Goal: Task Accomplishment & Management: Use online tool/utility

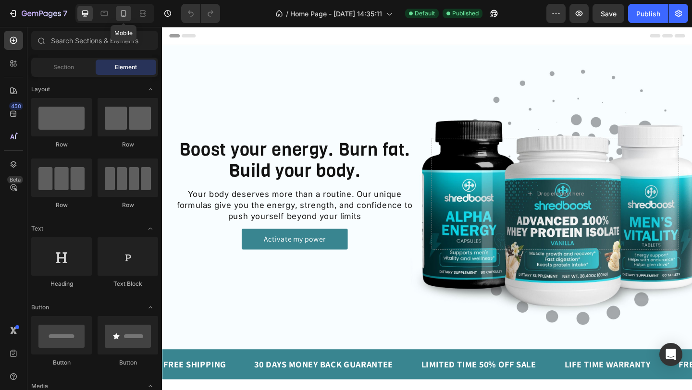
click at [125, 17] on icon at bounding box center [124, 14] width 10 height 10
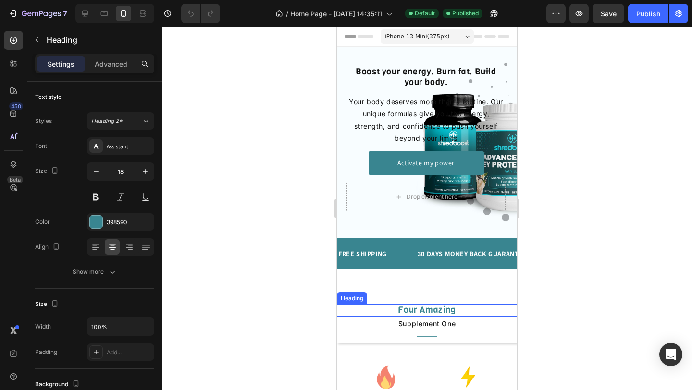
click at [454, 310] on h2 "Four Amazing" at bounding box center [427, 310] width 180 height 12
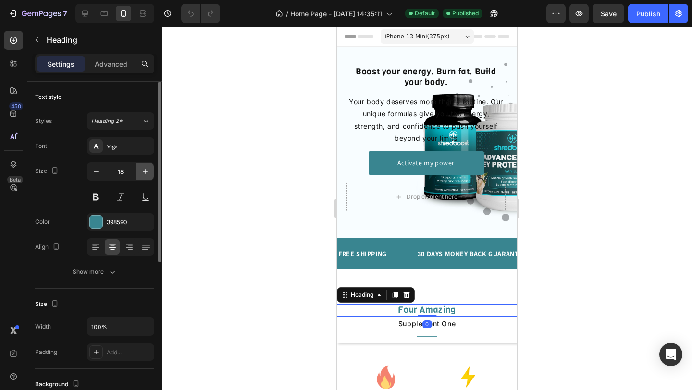
click at [145, 172] on icon "button" at bounding box center [145, 172] width 10 height 10
type input "20"
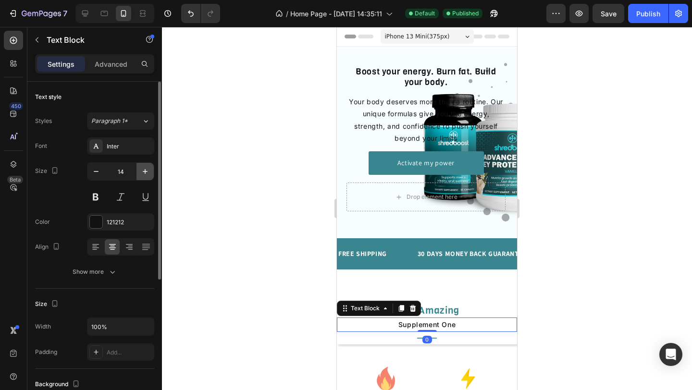
click at [145, 175] on icon "button" at bounding box center [145, 172] width 10 height 10
click at [145, 174] on icon "button" at bounding box center [145, 172] width 10 height 10
type input "16"
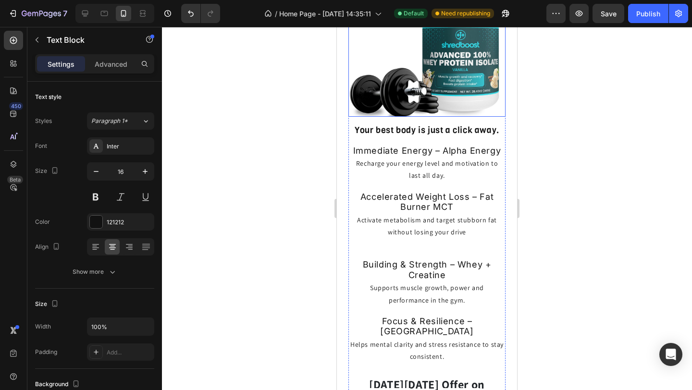
scroll to position [724, 0]
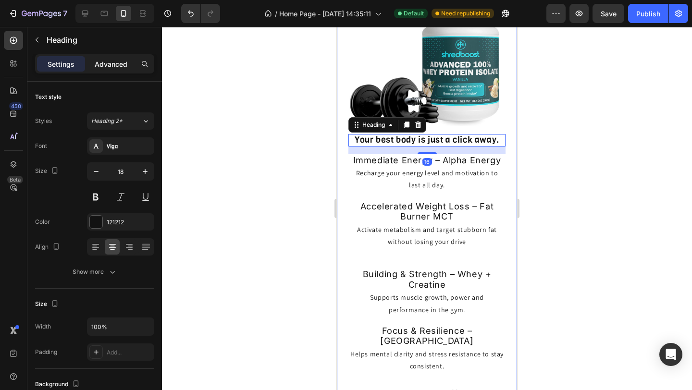
click at [113, 62] on p "Advanced" at bounding box center [111, 64] width 33 height 10
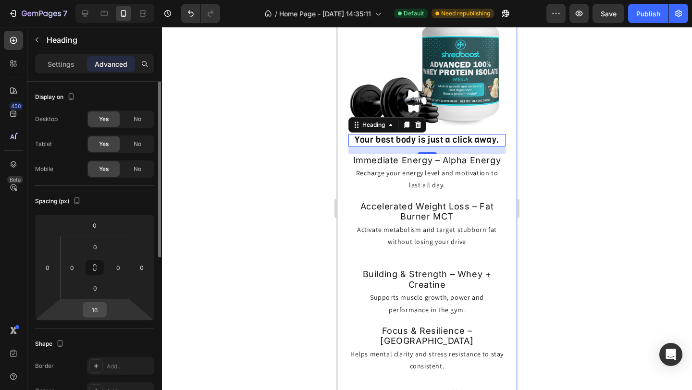
click at [98, 307] on input "16" at bounding box center [94, 310] width 19 height 14
type input "15"
click at [95, 223] on input "0" at bounding box center [94, 225] width 19 height 14
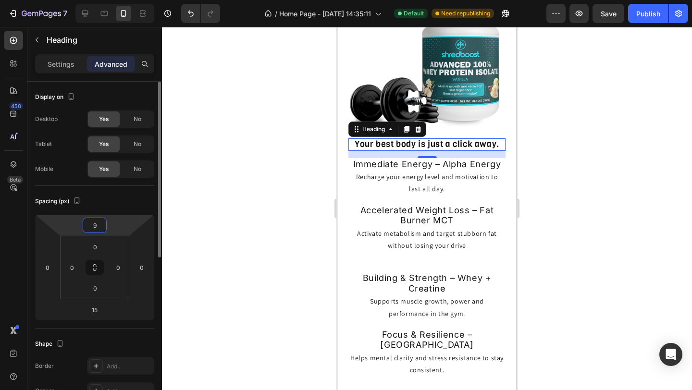
type input "10"
click at [510, 197] on div "Our Best Heading Supplement Text Block Title Line Image Your best body is just …" at bounding box center [427, 200] width 180 height 576
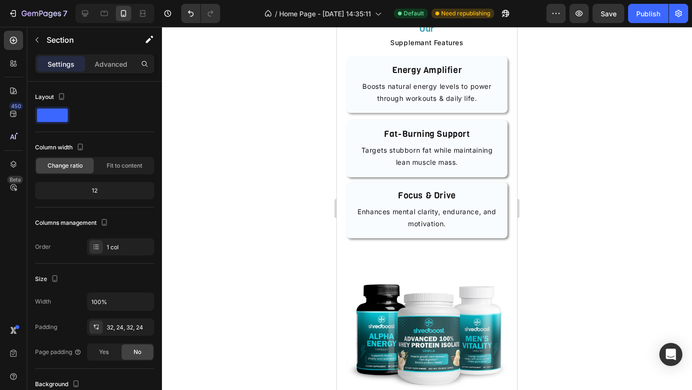
scroll to position [1413, 0]
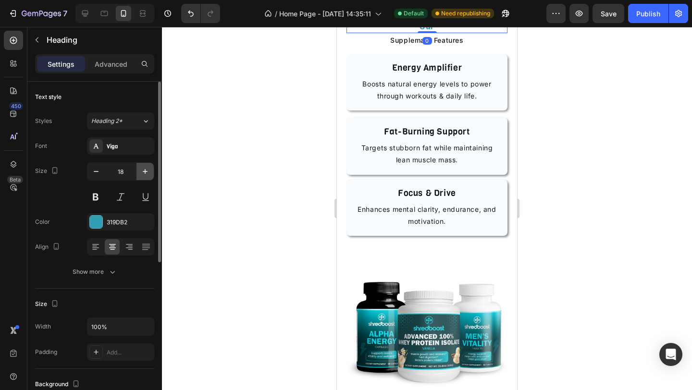
click at [148, 169] on icon "button" at bounding box center [145, 172] width 10 height 10
type input "20"
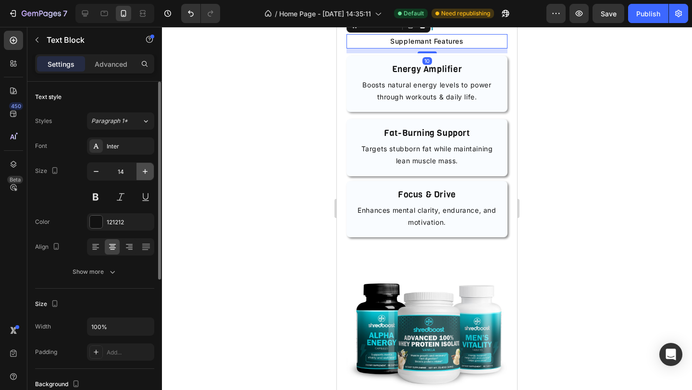
click at [144, 171] on icon "button" at bounding box center [145, 171] width 5 height 5
type input "16"
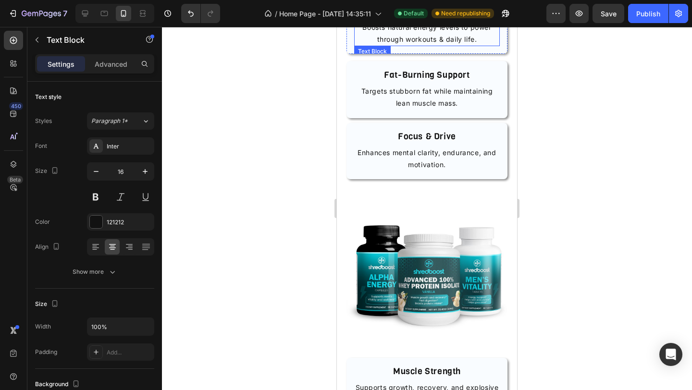
scroll to position [1474, 0]
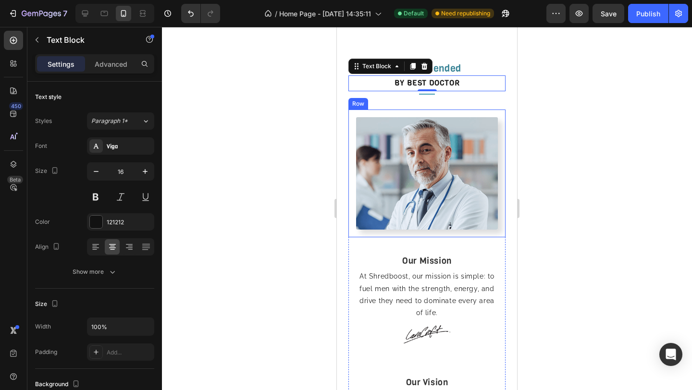
scroll to position [2164, 0]
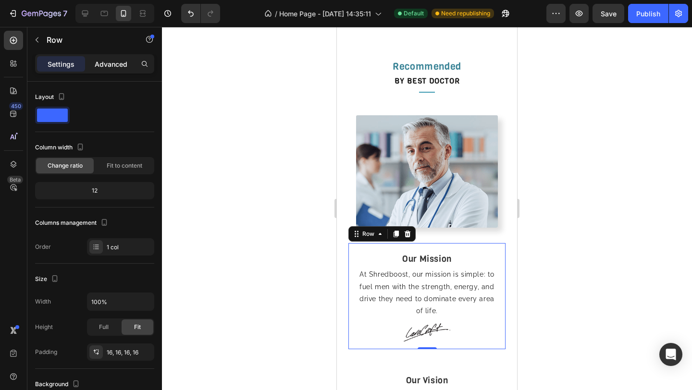
click at [113, 67] on p "Advanced" at bounding box center [111, 64] width 33 height 10
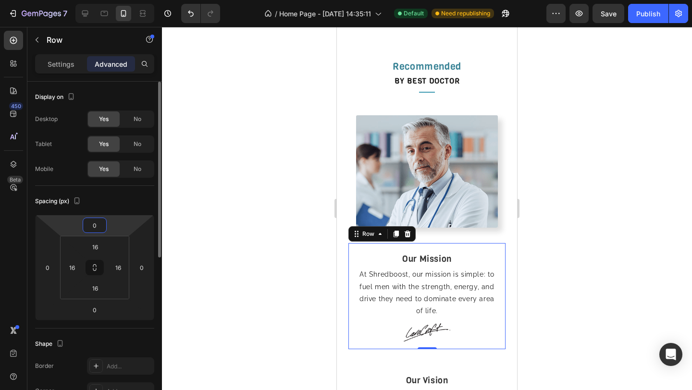
click at [102, 228] on input "0" at bounding box center [94, 225] width 19 height 14
type input "0"
click at [101, 287] on input "16" at bounding box center [95, 288] width 19 height 14
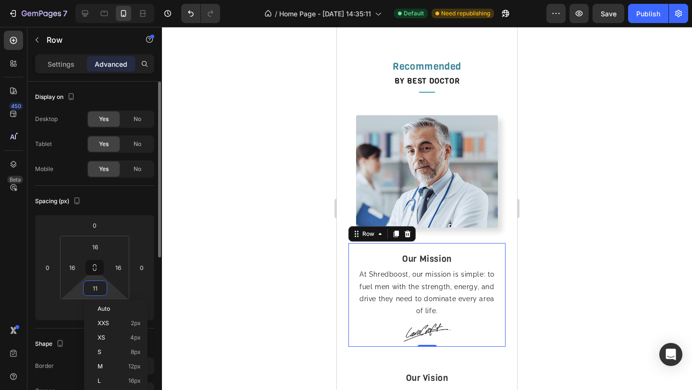
type input "10"
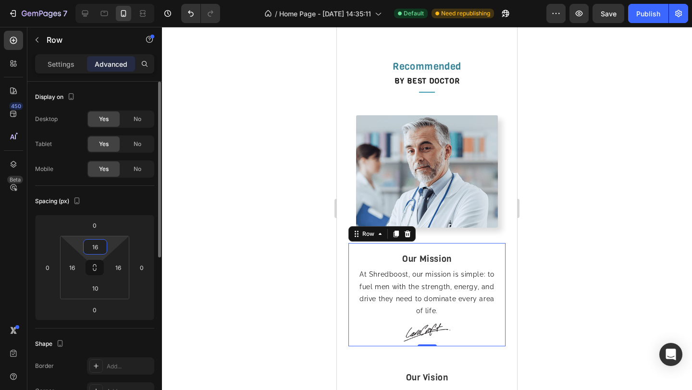
click at [97, 243] on input "16" at bounding box center [95, 247] width 19 height 14
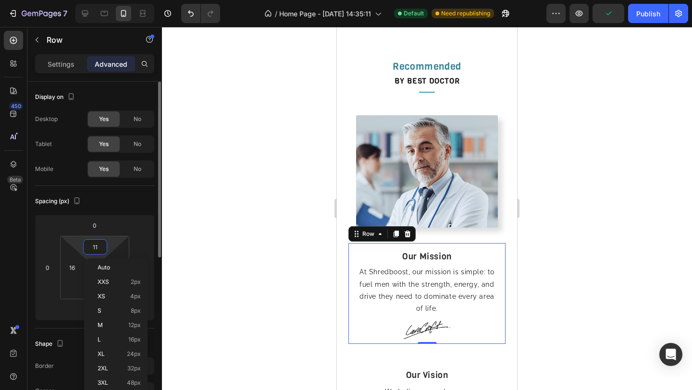
type input "10"
click at [149, 199] on div "Spacing (px)" at bounding box center [94, 201] width 119 height 15
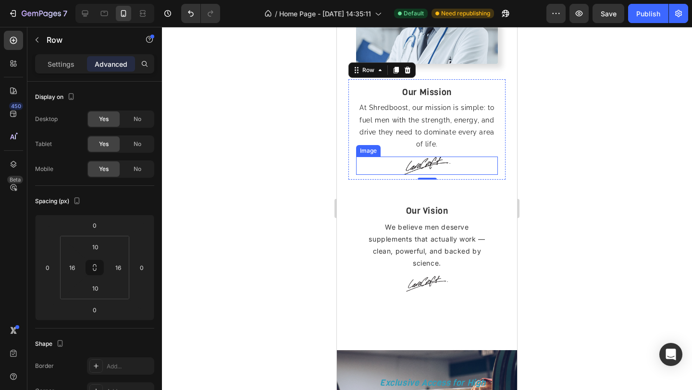
scroll to position [2324, 0]
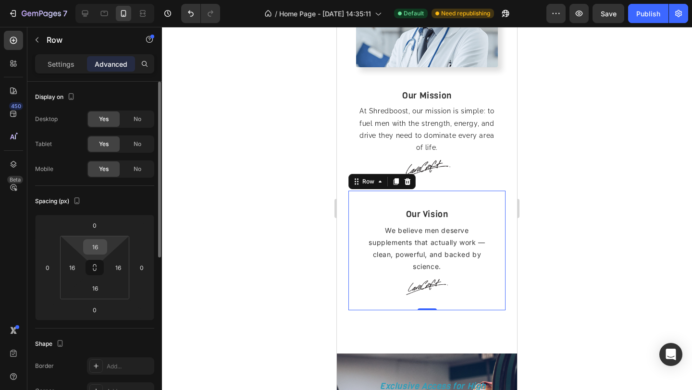
click at [99, 248] on input "16" at bounding box center [95, 247] width 19 height 14
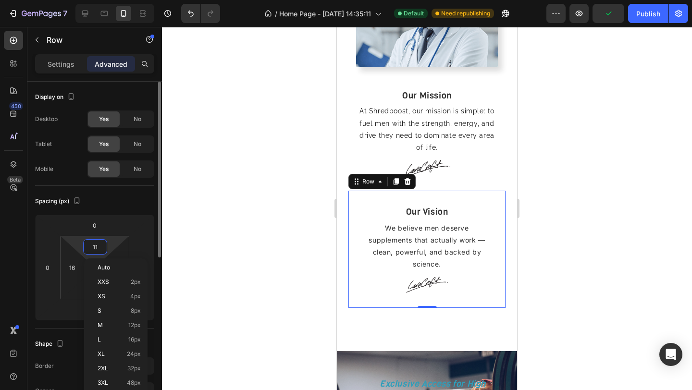
type input "10"
click at [78, 0] on html "7 Version history / Home Page - [DATE] 14:35:11 Default Need republishing Previ…" at bounding box center [346, 0] width 692 height 0
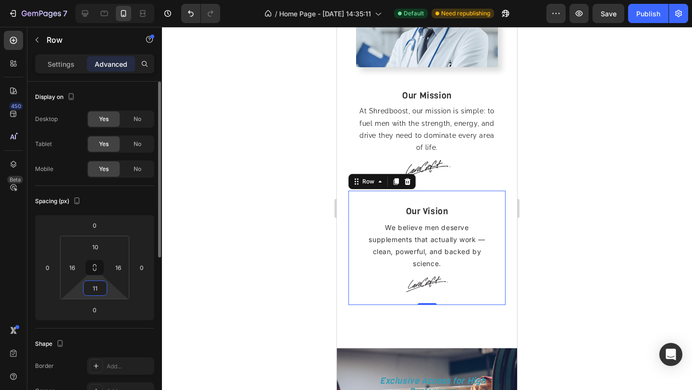
type input "10"
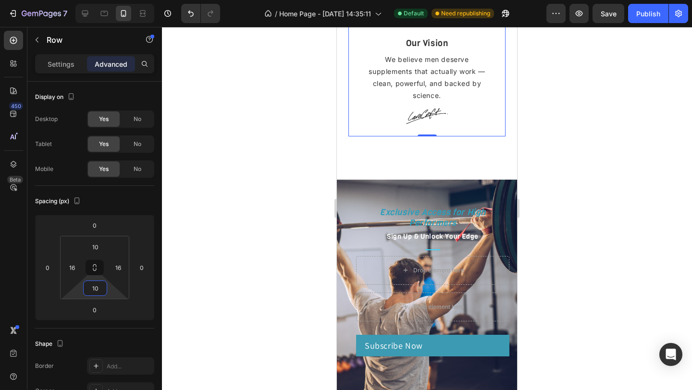
scroll to position [2497, 0]
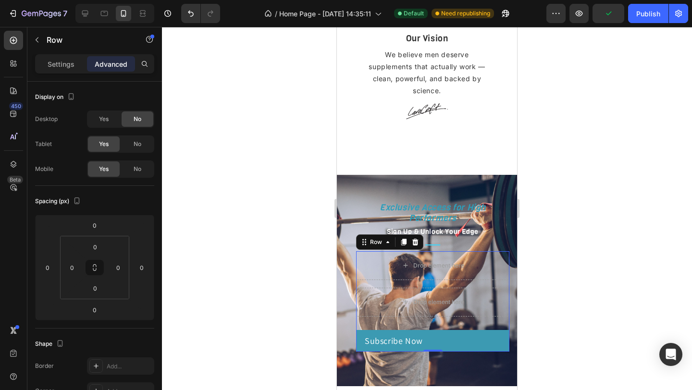
click at [469, 280] on div "Drop element here Drop element here Subscribe Now Heading Row Row 0" at bounding box center [432, 301] width 153 height 101
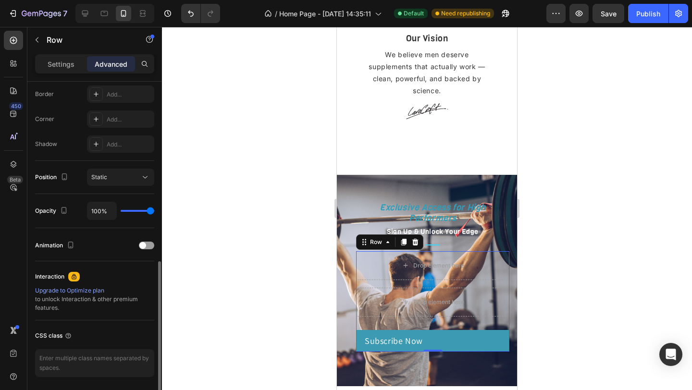
scroll to position [305, 0]
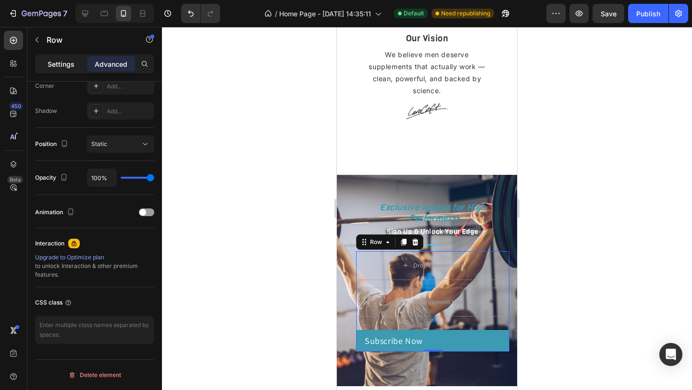
click at [57, 66] on p "Settings" at bounding box center [61, 64] width 27 height 10
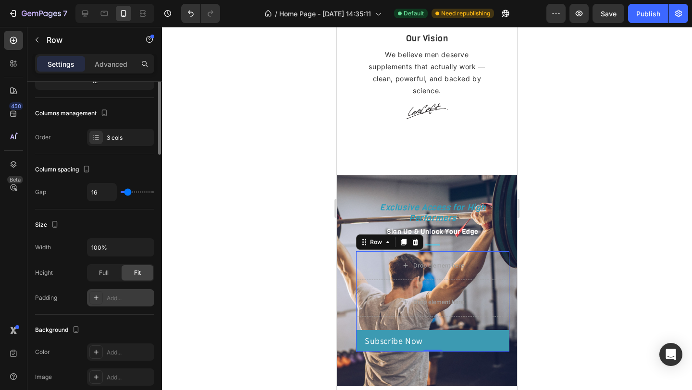
scroll to position [0, 0]
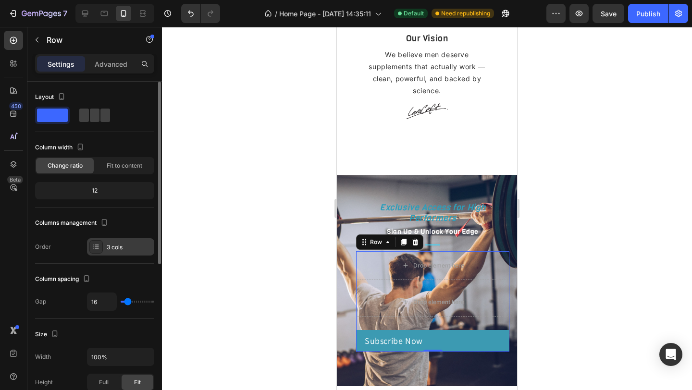
click at [124, 250] on div "3 cols" at bounding box center [129, 247] width 45 height 9
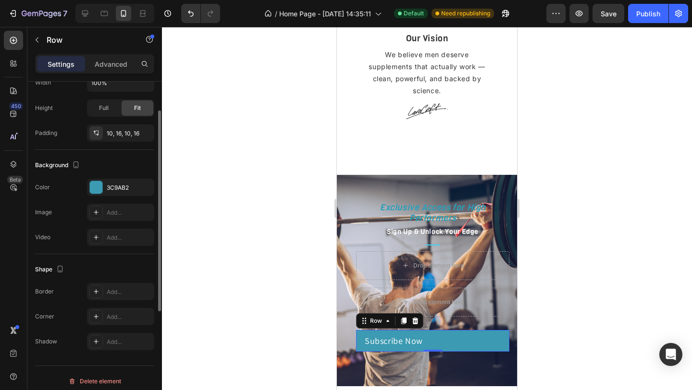
scroll to position [225, 0]
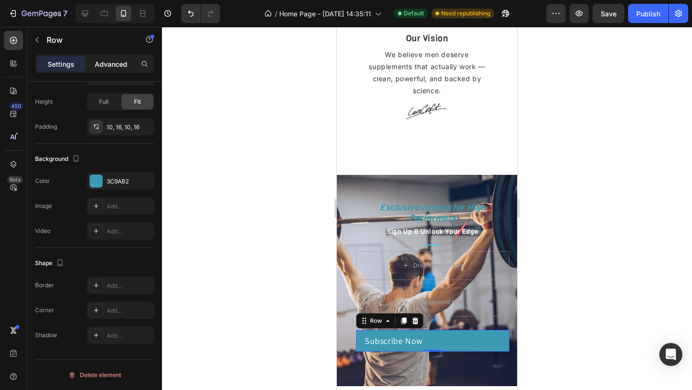
click at [98, 58] on div "Advanced" at bounding box center [111, 63] width 48 height 15
click at [115, 67] on p "Advanced" at bounding box center [111, 64] width 33 height 10
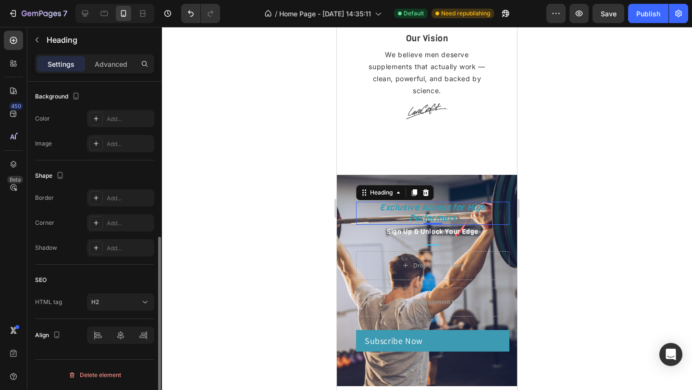
scroll to position [0, 0]
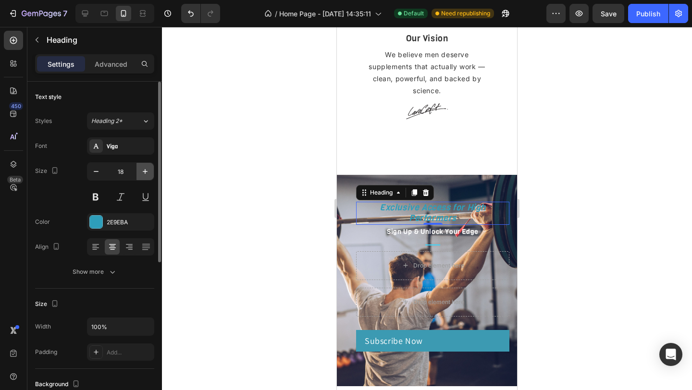
click at [149, 168] on icon "button" at bounding box center [145, 172] width 10 height 10
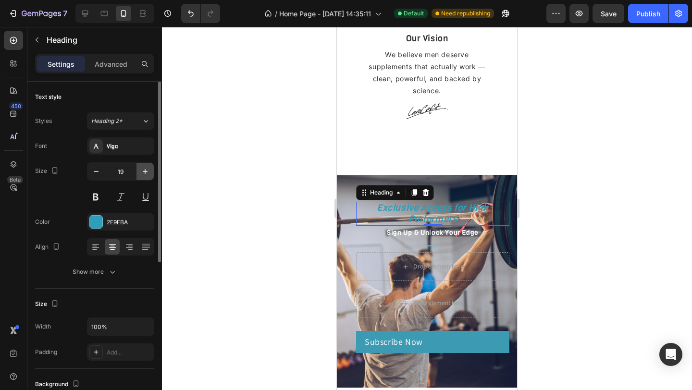
click at [149, 168] on icon "button" at bounding box center [145, 172] width 10 height 10
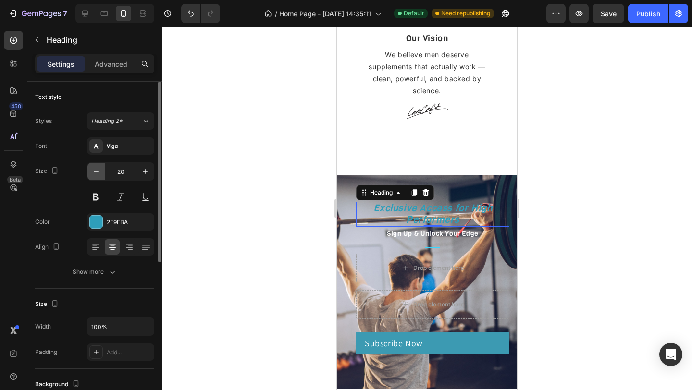
click at [100, 172] on icon "button" at bounding box center [96, 172] width 10 height 10
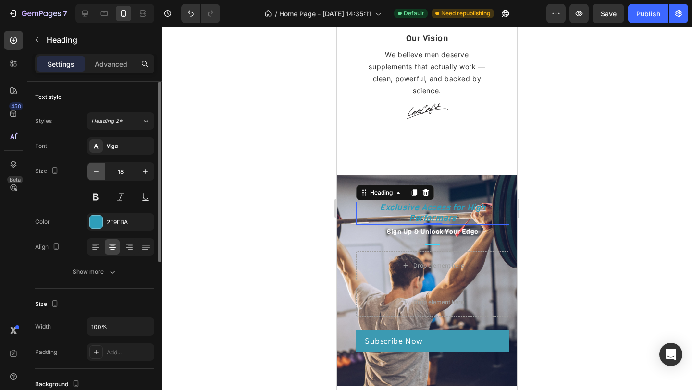
click at [100, 172] on icon "button" at bounding box center [96, 172] width 10 height 10
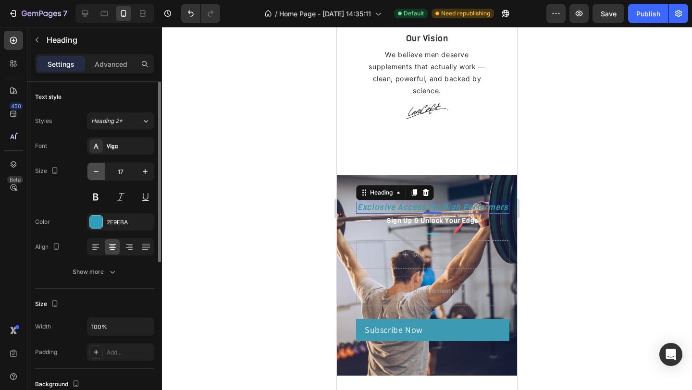
click at [100, 172] on icon "button" at bounding box center [96, 172] width 10 height 10
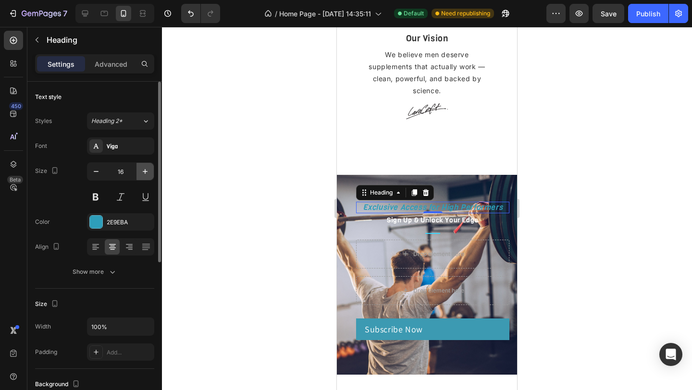
click at [143, 167] on icon "button" at bounding box center [145, 172] width 10 height 10
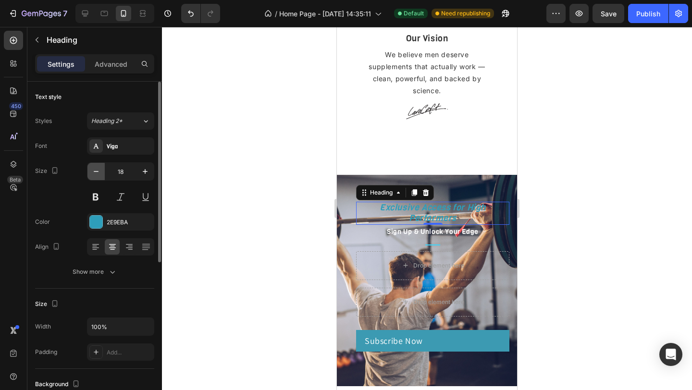
click at [102, 174] on button "button" at bounding box center [95, 171] width 17 height 17
type input "17"
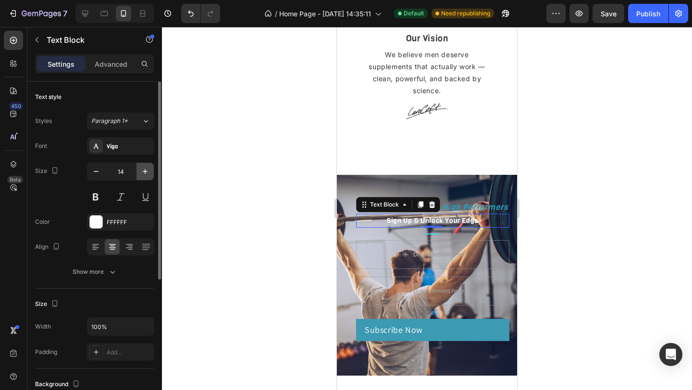
click at [146, 170] on icon "button" at bounding box center [145, 172] width 10 height 10
type input "15"
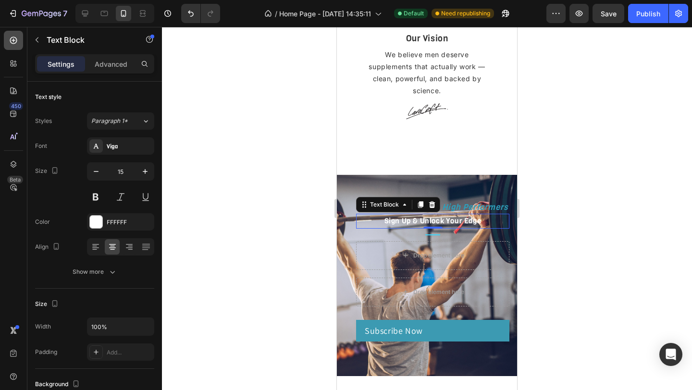
click at [12, 48] on div at bounding box center [13, 40] width 19 height 19
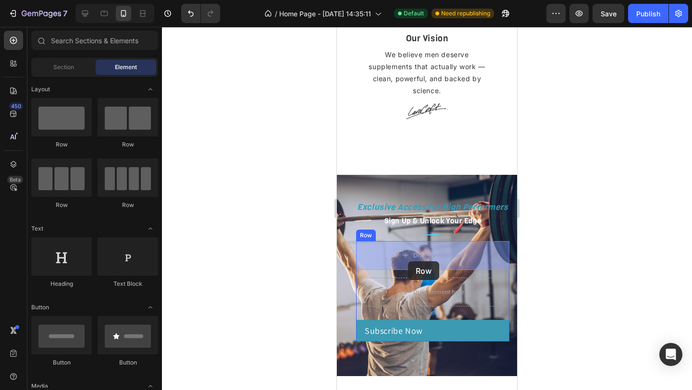
drag, startPoint x: 392, startPoint y: 132, endPoint x: 408, endPoint y: 261, distance: 130.8
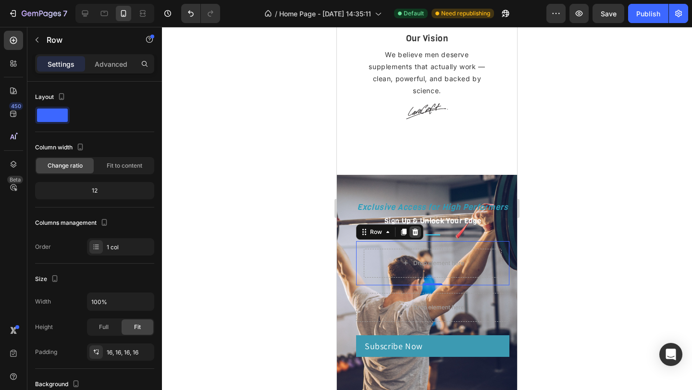
click at [417, 233] on icon at bounding box center [415, 232] width 6 height 7
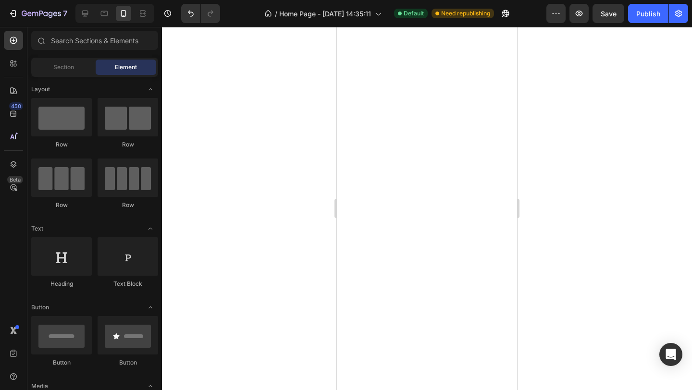
scroll to position [3818, 0]
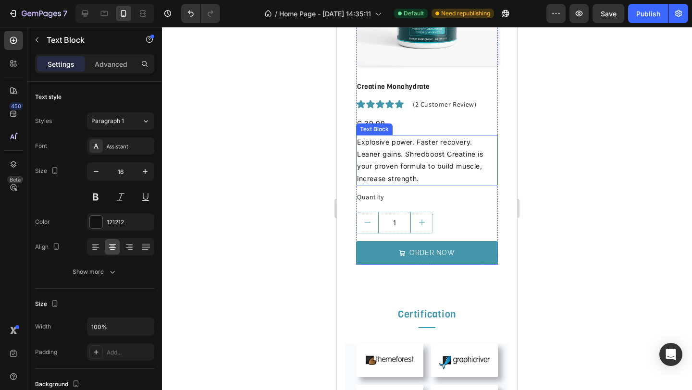
scroll to position [4067, 0]
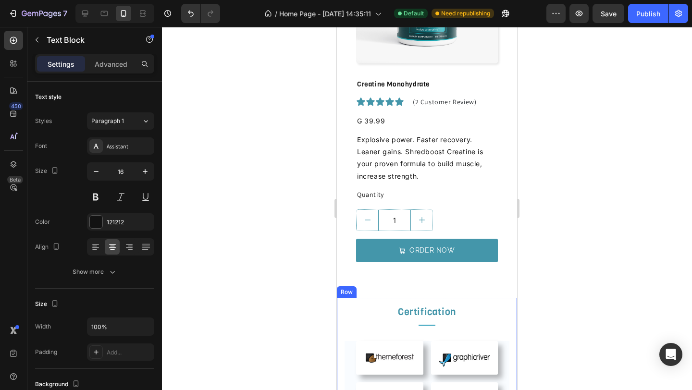
click at [472, 304] on div "Certification Heading Title Line Image Image Image Image Row Row" at bounding box center [427, 360] width 180 height 125
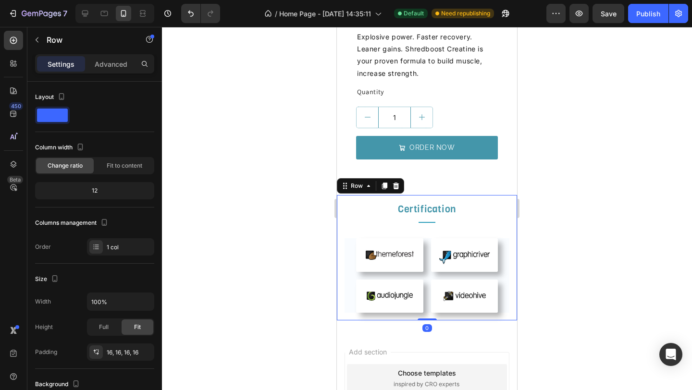
scroll to position [4173, 0]
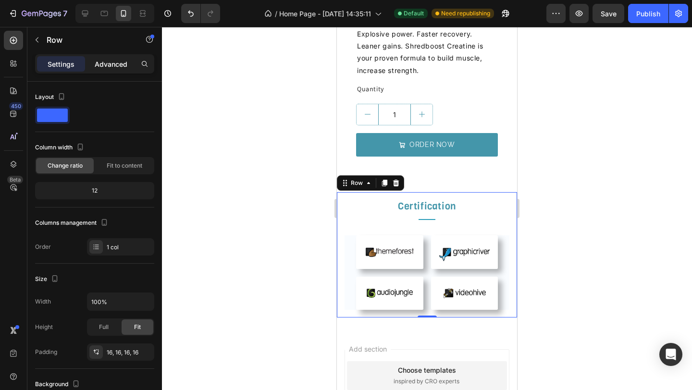
click at [122, 62] on p "Advanced" at bounding box center [111, 64] width 33 height 10
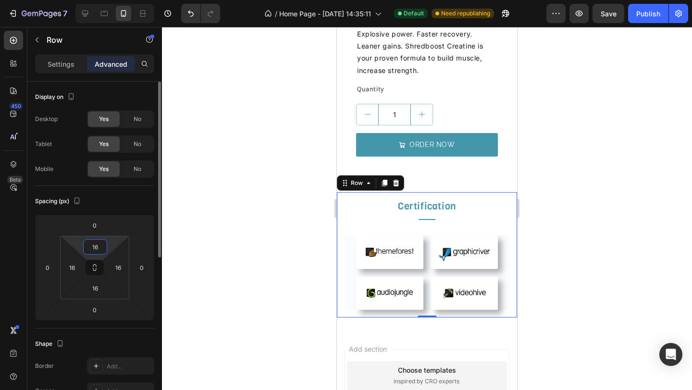
click at [100, 248] on input "16" at bounding box center [95, 247] width 19 height 14
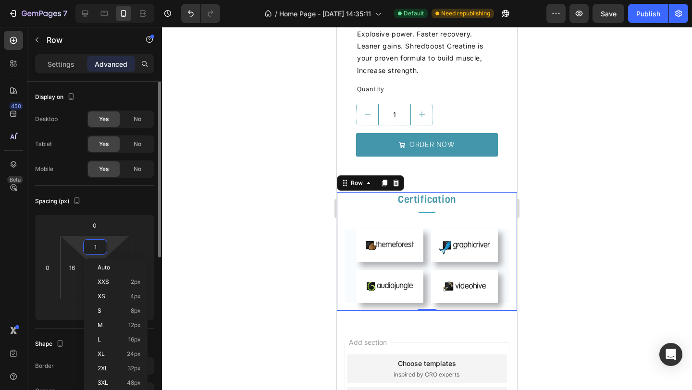
type input "0"
click at [76, 0] on html "7 Version history / Home Page - [DATE] 14:35:11 Default Need republishing Previ…" at bounding box center [346, 0] width 692 height 0
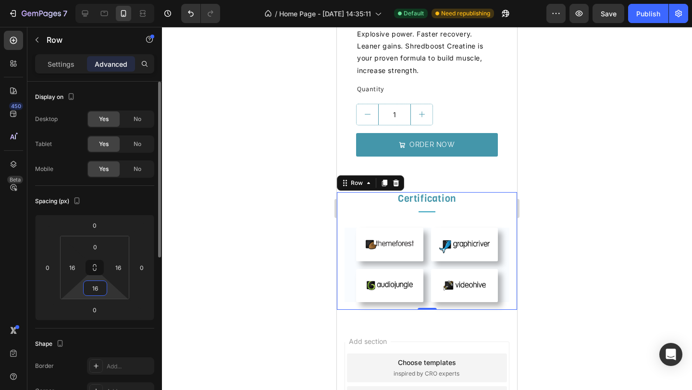
click at [97, 287] on input "16" at bounding box center [95, 288] width 19 height 14
type input "16"
click at [100, 245] on input "0" at bounding box center [95, 247] width 19 height 14
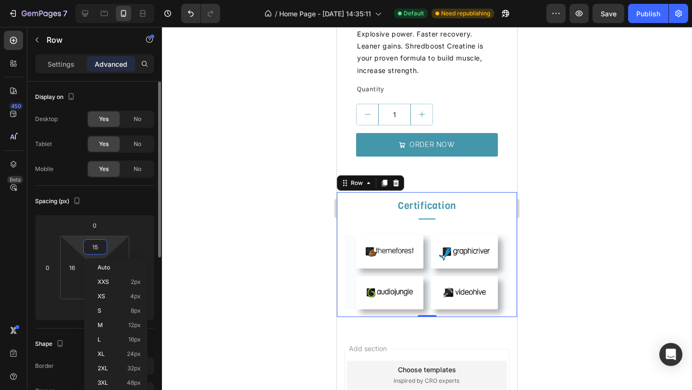
type input "16"
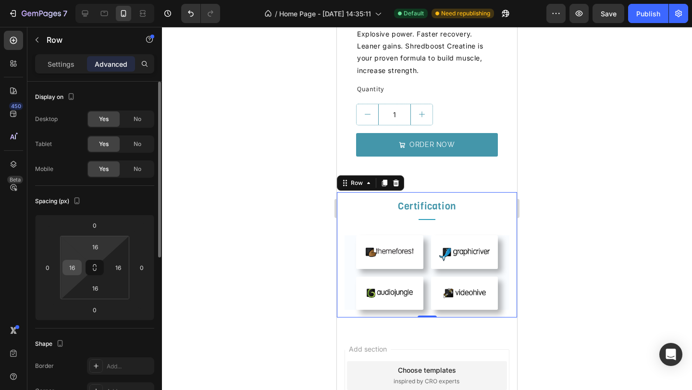
click at [79, 265] on div "16" at bounding box center [71, 267] width 19 height 15
click at [78, 265] on input "16" at bounding box center [72, 268] width 14 height 14
click at [137, 0] on html "7 Version history / Home Page - [DATE] 14:35:11 Default Need republishing Previ…" at bounding box center [346, 0] width 692 height 0
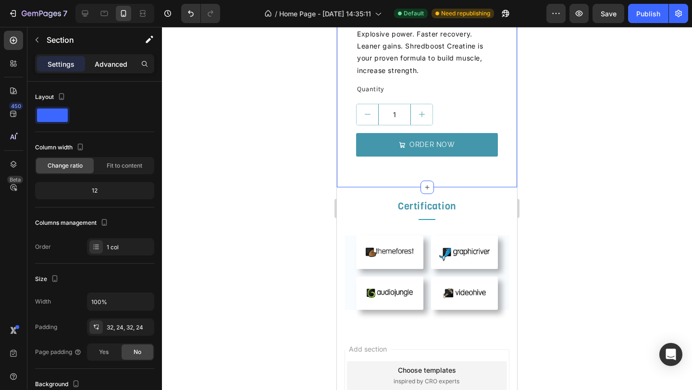
click at [100, 66] on p "Advanced" at bounding box center [111, 64] width 33 height 10
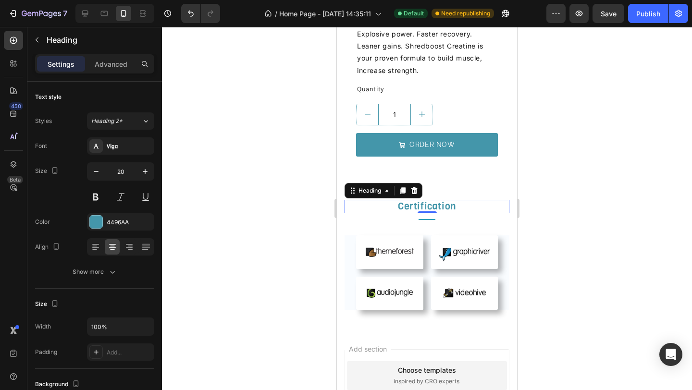
click at [444, 209] on h2 "Certification" at bounding box center [427, 206] width 165 height 13
click at [116, 61] on p "Advanced" at bounding box center [111, 64] width 33 height 10
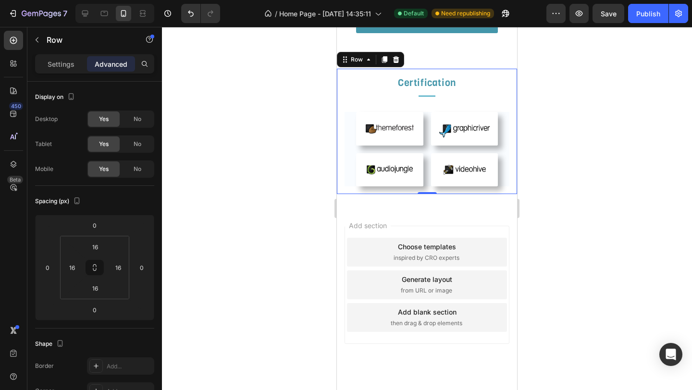
scroll to position [4317, 0]
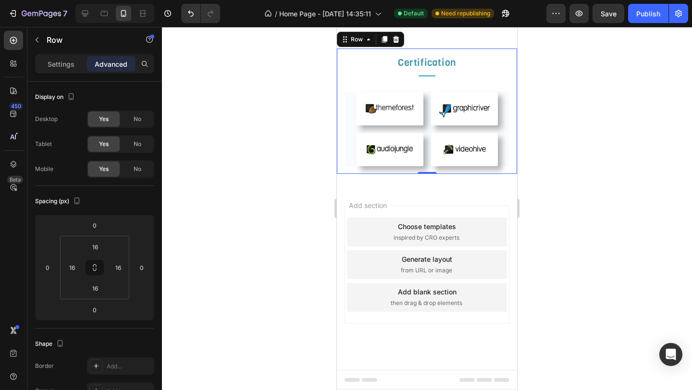
scroll to position [4266, 0]
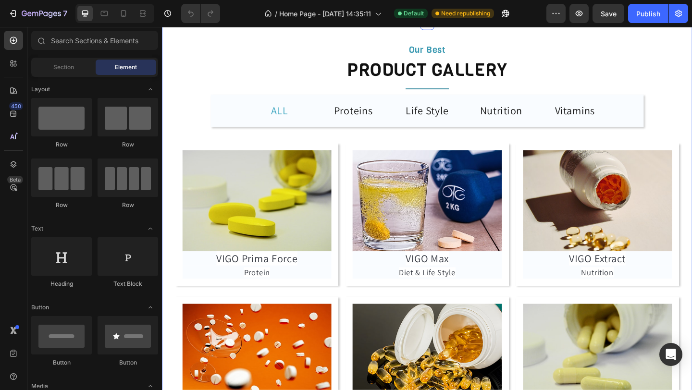
scroll to position [2025, 0]
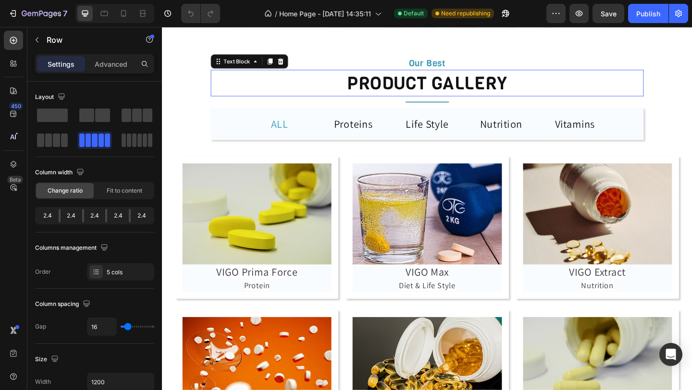
click at [355, 79] on p "PRODUCT GALLERY" at bounding box center [450, 88] width 469 height 27
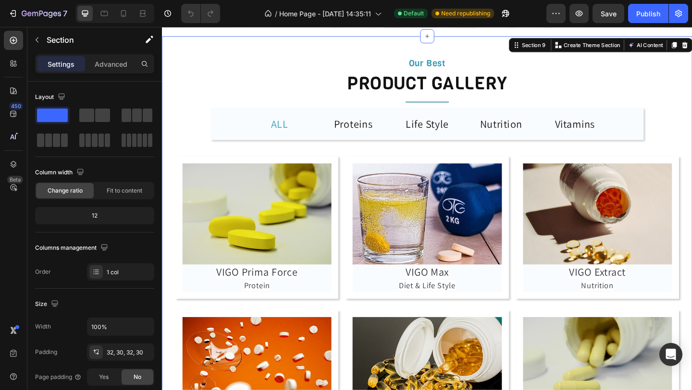
click at [198, 159] on div "Our Best Heading PRODUCT GALLERY Text Block Title Line ALL Heading Proteins Hea…" at bounding box center [450, 271] width 548 height 438
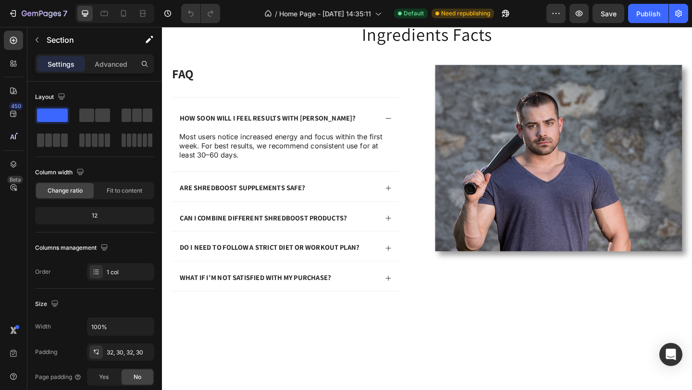
scroll to position [3183, 0]
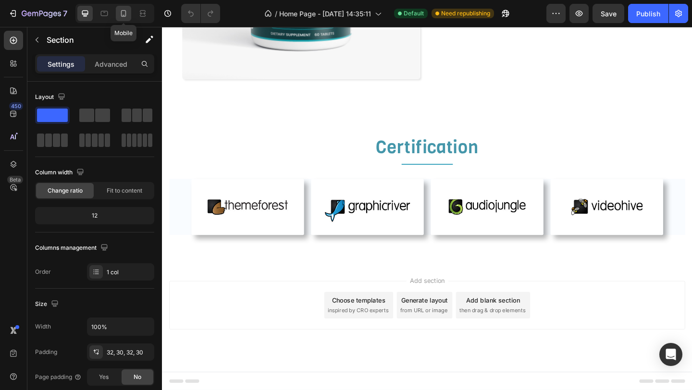
click at [123, 11] on icon at bounding box center [124, 14] width 10 height 10
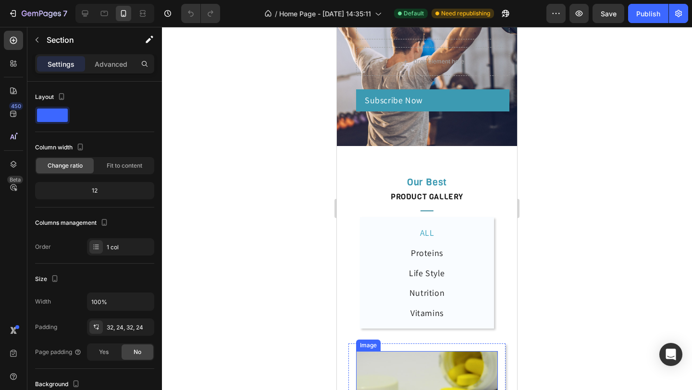
scroll to position [2025, 0]
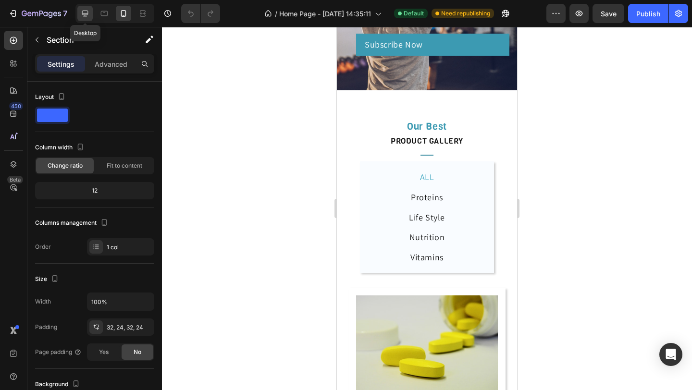
click at [87, 18] on div at bounding box center [84, 13] width 15 height 15
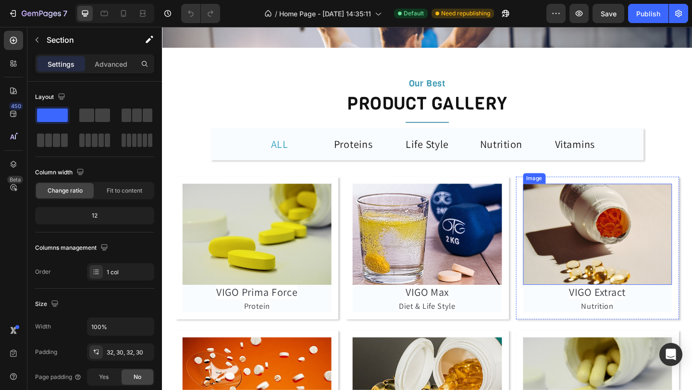
scroll to position [2001, 0]
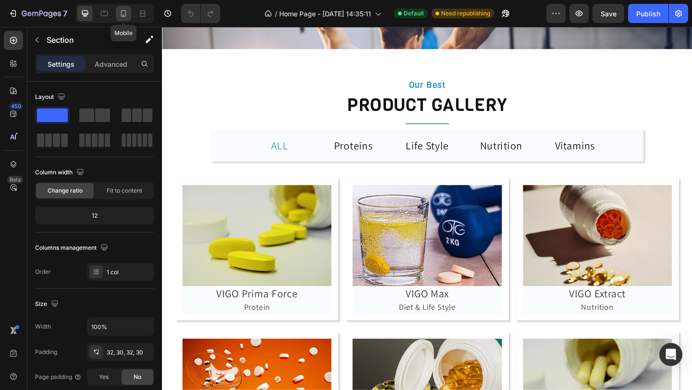
click at [127, 20] on div at bounding box center [123, 13] width 15 height 15
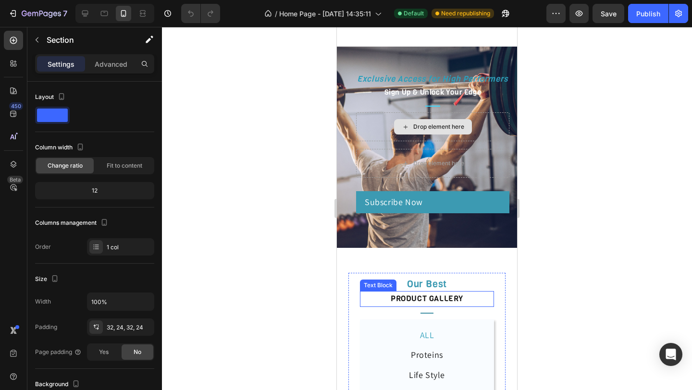
scroll to position [1791, 0]
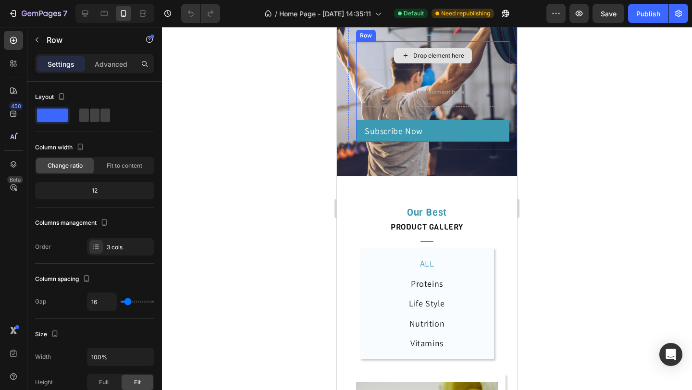
click at [483, 70] on div "Drop element here" at bounding box center [432, 55] width 153 height 29
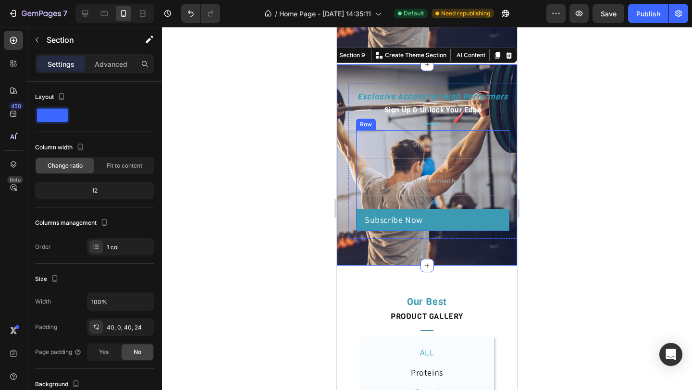
scroll to position [2063, 0]
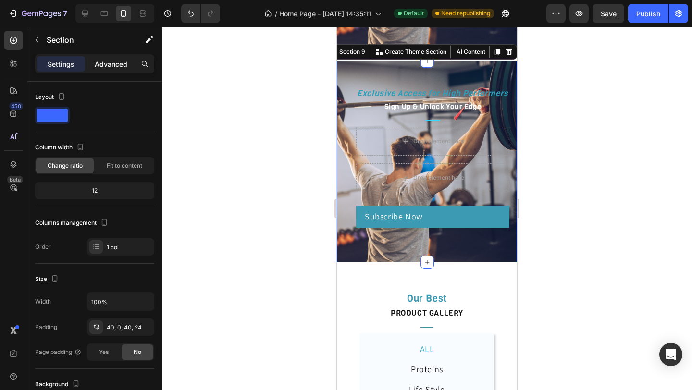
click at [111, 66] on p "Advanced" at bounding box center [111, 64] width 33 height 10
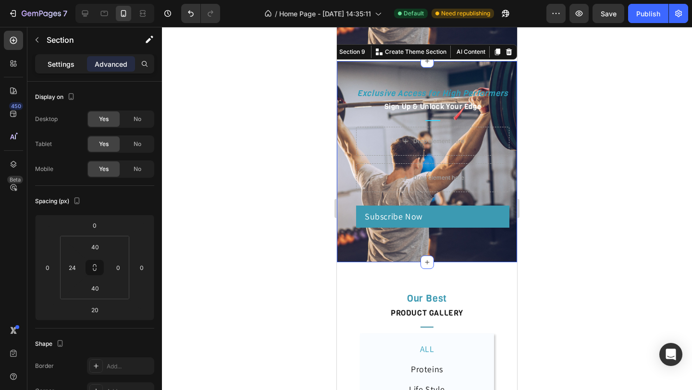
click at [68, 63] on p "Settings" at bounding box center [61, 64] width 27 height 10
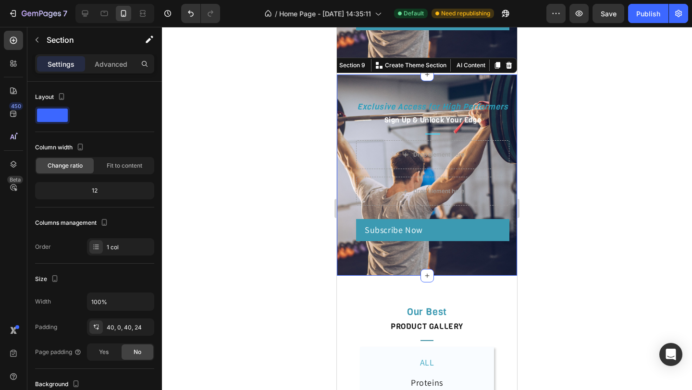
scroll to position [1991, 0]
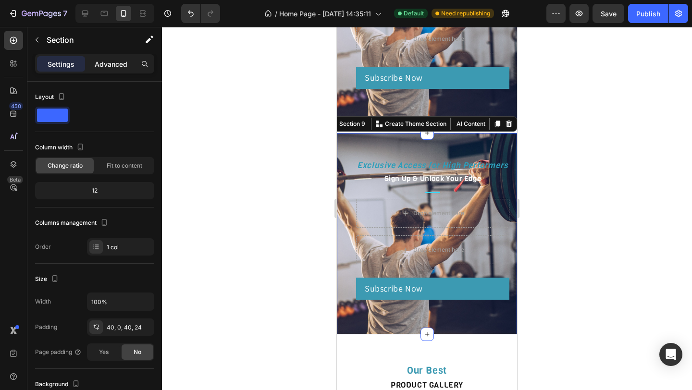
click at [111, 63] on p "Advanced" at bounding box center [111, 64] width 33 height 10
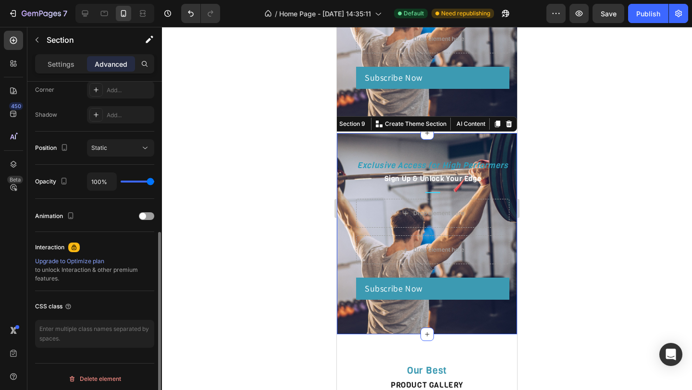
scroll to position [241, 0]
